Goal: Entertainment & Leisure: Consume media (video, audio)

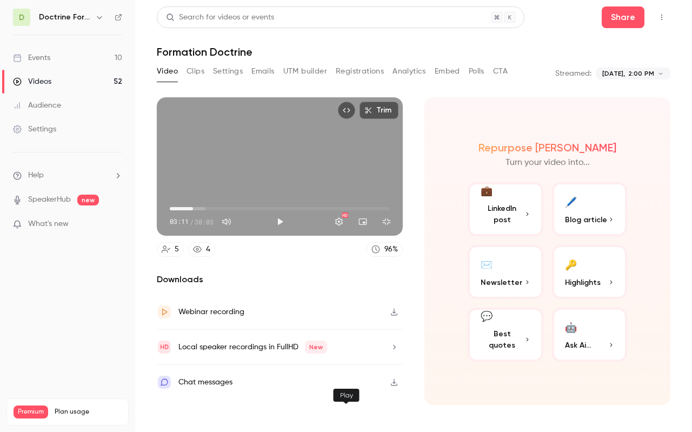
click at [291, 233] on button "Play" at bounding box center [280, 222] width 22 height 22
click at [398, 233] on button "Exit full screen" at bounding box center [387, 222] width 22 height 22
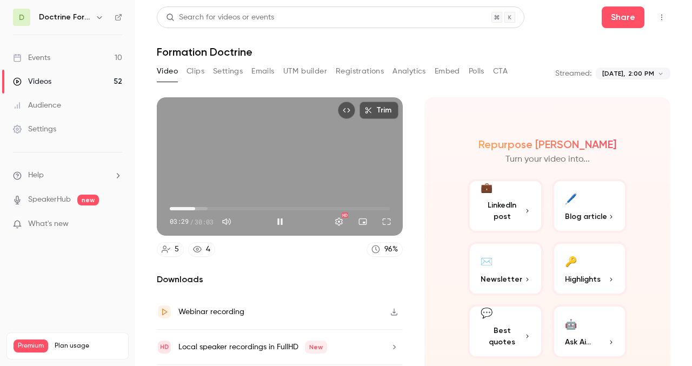
click at [262, 163] on div "Trim 03:29 03:29 / 30:03 HD" at bounding box center [280, 166] width 246 height 138
click at [276, 222] on button "Play" at bounding box center [280, 222] width 22 height 22
click at [388, 222] on button "Full screen" at bounding box center [387, 222] width 22 height 22
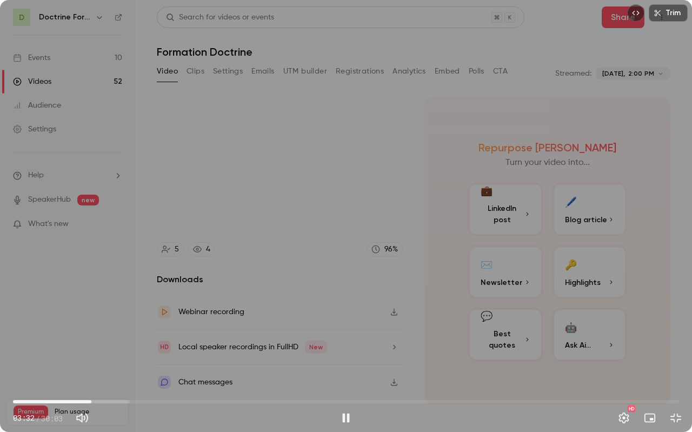
click at [50, 401] on span "03:32" at bounding box center [346, 401] width 666 height 17
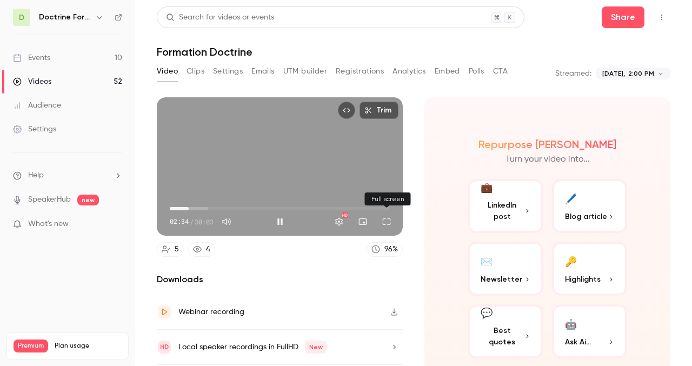
click at [387, 220] on button "Full screen" at bounding box center [387, 222] width 22 height 22
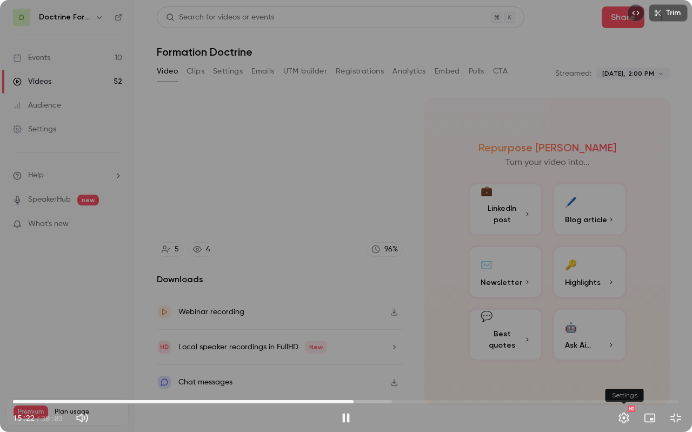
click at [622, 420] on button "Settings" at bounding box center [624, 418] width 22 height 22
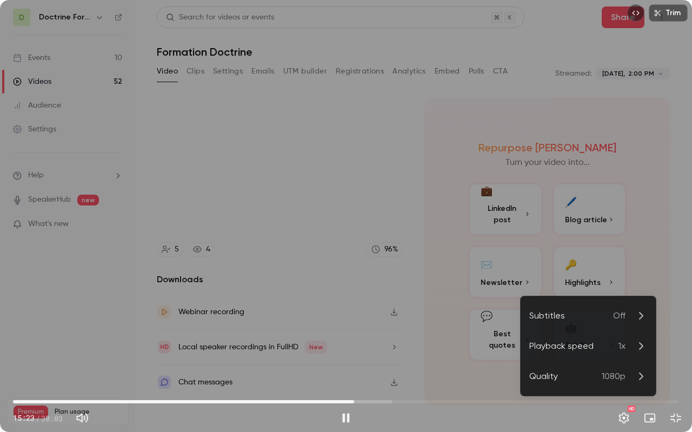
click at [622, 420] on div at bounding box center [346, 216] width 692 height 432
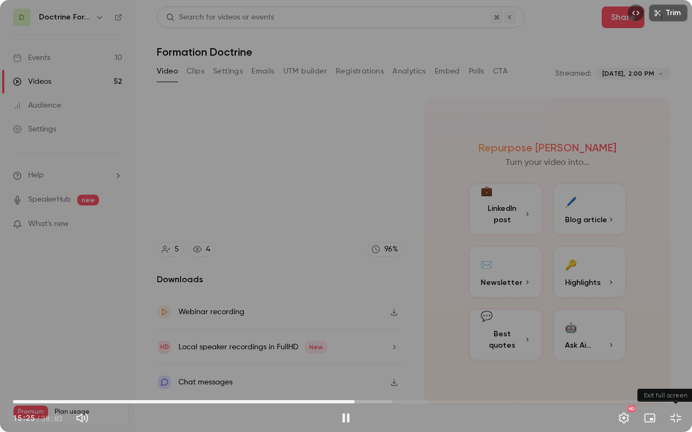
click at [675, 416] on button "Exit full screen" at bounding box center [676, 418] width 22 height 22
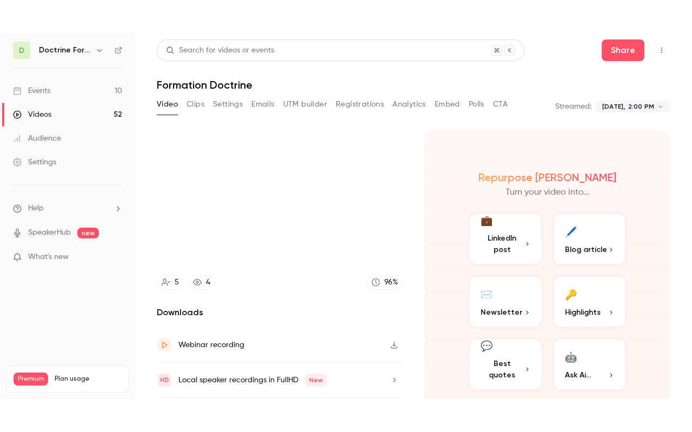
scroll to position [34, 0]
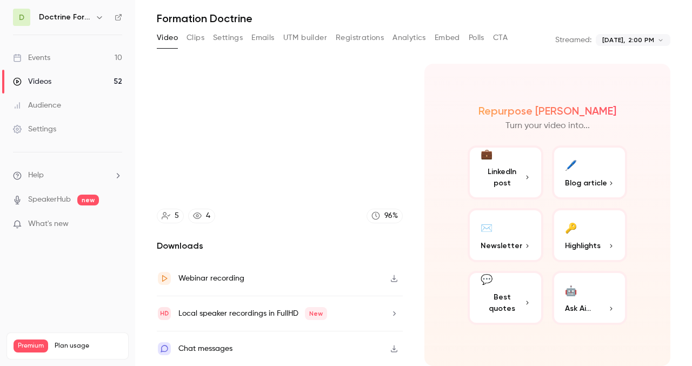
click at [397, 277] on icon "button" at bounding box center [394, 279] width 9 height 8
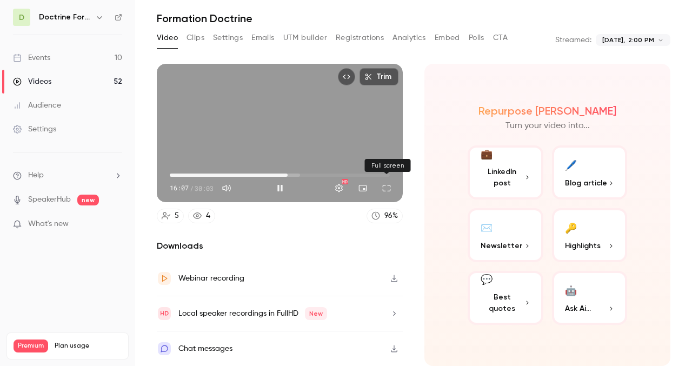
click at [389, 187] on button "Full screen" at bounding box center [387, 188] width 22 height 22
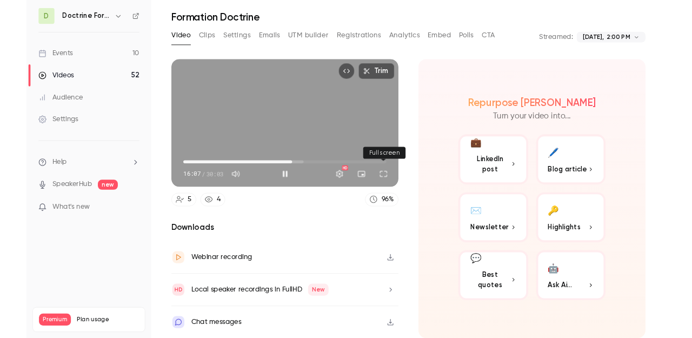
scroll to position [0, 0]
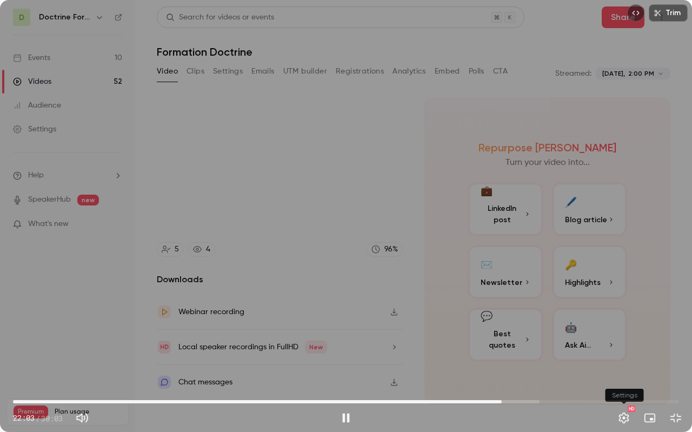
click at [626, 420] on button "Settings" at bounding box center [624, 418] width 22 height 22
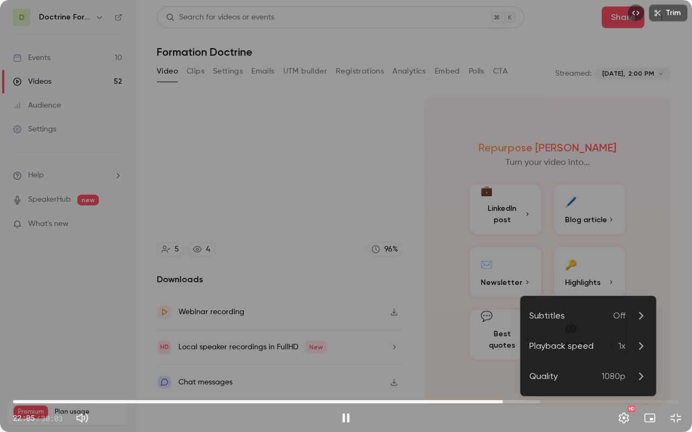
click at [572, 344] on div "Playback speed" at bounding box center [574, 346] width 89 height 13
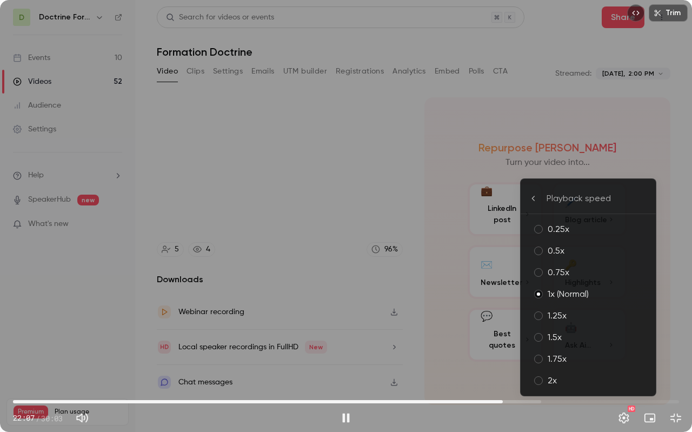
click at [562, 361] on div "1.75x" at bounding box center [598, 359] width 100 height 13
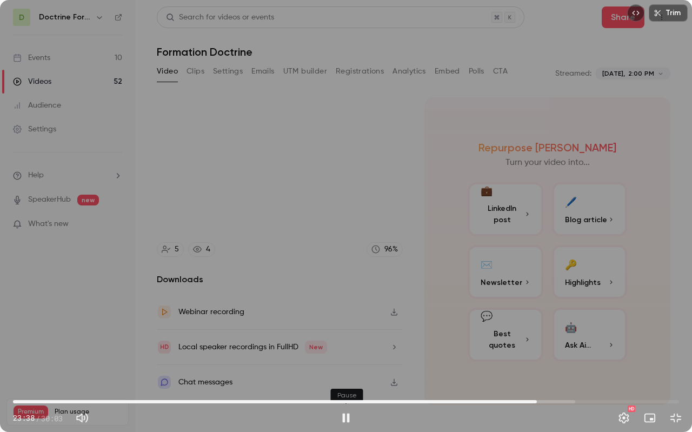
click at [349, 418] on button "Pause" at bounding box center [346, 418] width 22 height 22
click at [626, 419] on button "Settings" at bounding box center [624, 418] width 22 height 22
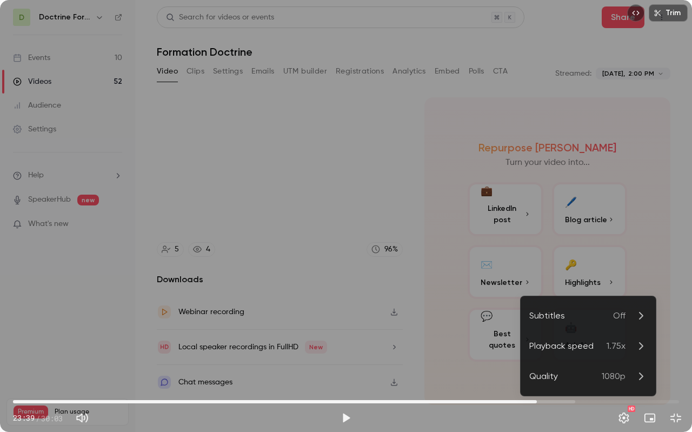
click at [591, 349] on div "Playback speed" at bounding box center [568, 346] width 77 height 13
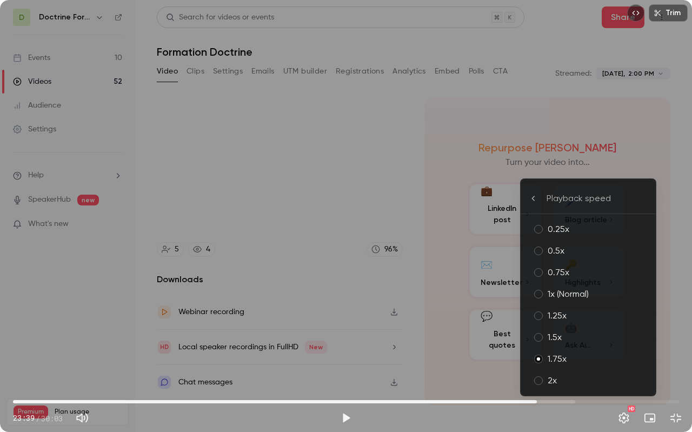
click at [553, 294] on div "1x (Normal)" at bounding box center [598, 294] width 100 height 13
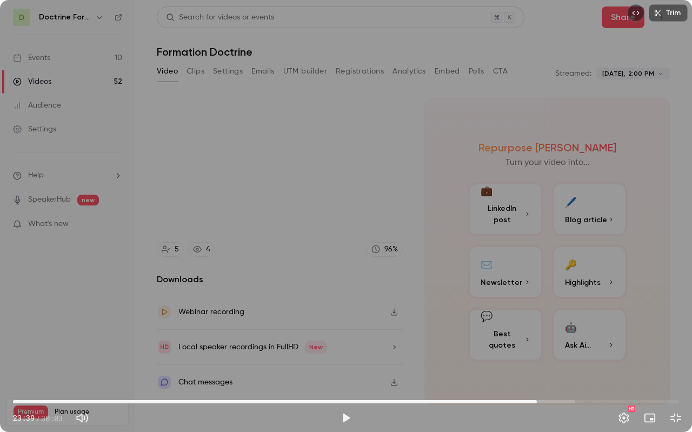
click at [446, 340] on div "Trim 23:39 23:39 / 30:03 HD" at bounding box center [346, 216] width 692 height 432
click at [460, 223] on div "Trim 24:25 24:25 / 30:03 HD" at bounding box center [346, 216] width 692 height 432
click at [354, 294] on div "Trim 24:25 24:25 / 30:03 HD" at bounding box center [346, 216] width 692 height 432
click at [314, 277] on div "Trim 26:24 26:24 / 30:03 HD" at bounding box center [346, 216] width 692 height 432
click at [289, 181] on div "Trim 26:24 26:24 / 30:03 HD" at bounding box center [346, 216] width 692 height 432
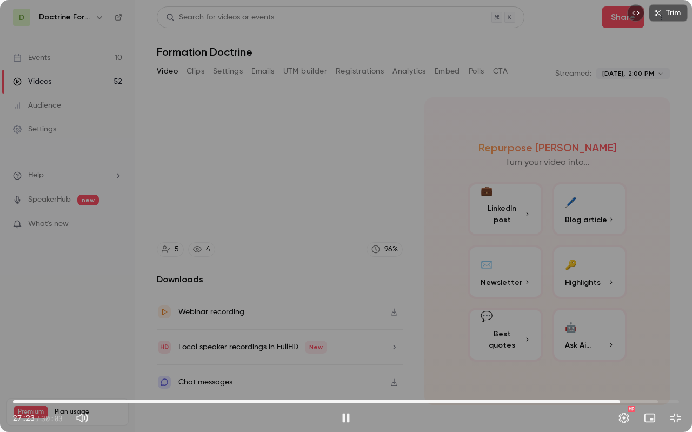
click at [318, 246] on div "Trim 27:23 27:23 / 30:03 HD" at bounding box center [346, 216] width 692 height 432
click at [294, 248] on div "Trim 27:24 27:24 / 30:03 HD" at bounding box center [346, 216] width 692 height 432
type input "******"
click at [676, 418] on button "Exit full screen" at bounding box center [676, 418] width 22 height 22
